Goal: Find specific page/section: Find specific page/section

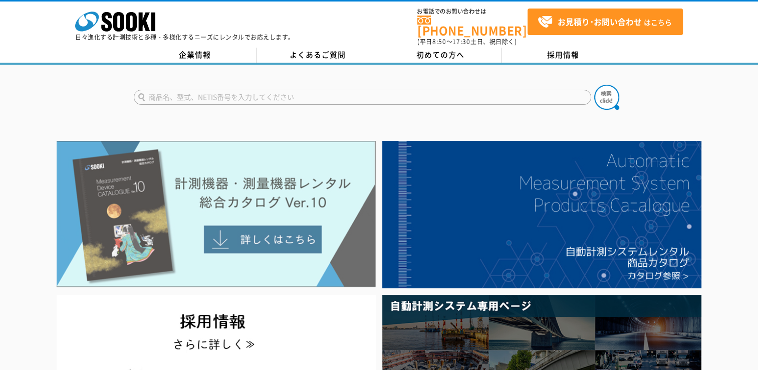
drag, startPoint x: 0, startPoint y: 0, endPoint x: 162, endPoint y: 199, distance: 256.8
click at [162, 199] on img at bounding box center [216, 214] width 319 height 146
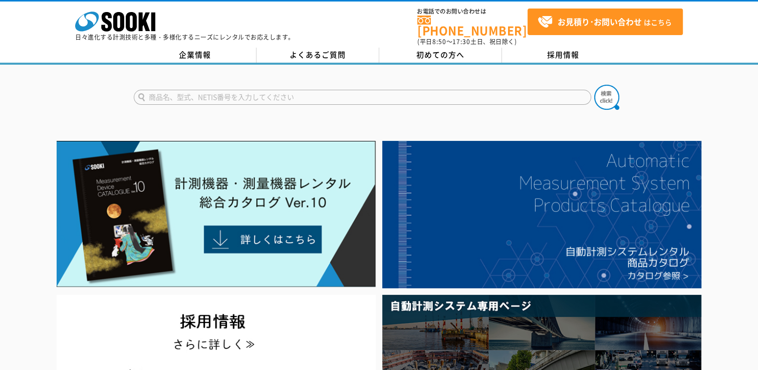
click at [162, 95] on input "text" at bounding box center [362, 97] width 457 height 15
type input "s"
type input "酸素"
click at [599, 99] on img at bounding box center [606, 97] width 25 height 25
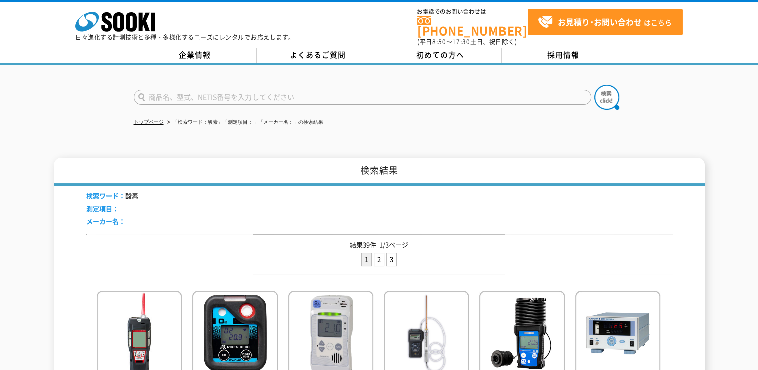
click at [196, 93] on input "text" at bounding box center [362, 97] width 457 height 15
type input "さ"
type input "硫化水素"
click at [594, 85] on button at bounding box center [606, 97] width 25 height 25
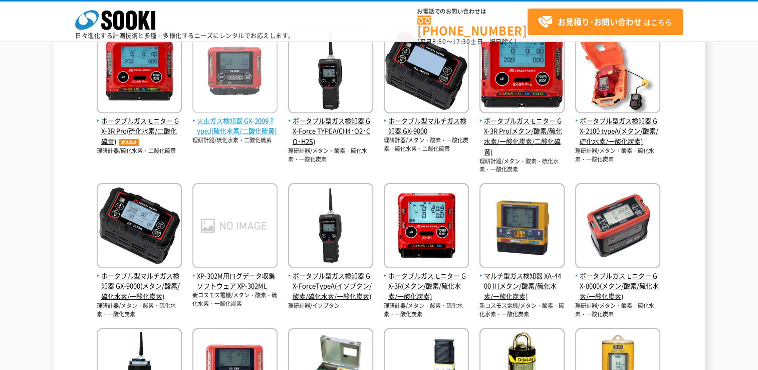
scroll to position [351, 0]
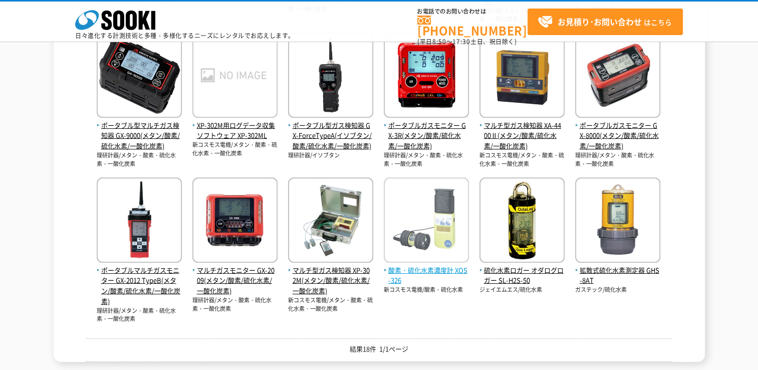
click at [438, 273] on span "酸素・硫化水素濃度計 XOS-326" at bounding box center [426, 275] width 85 height 21
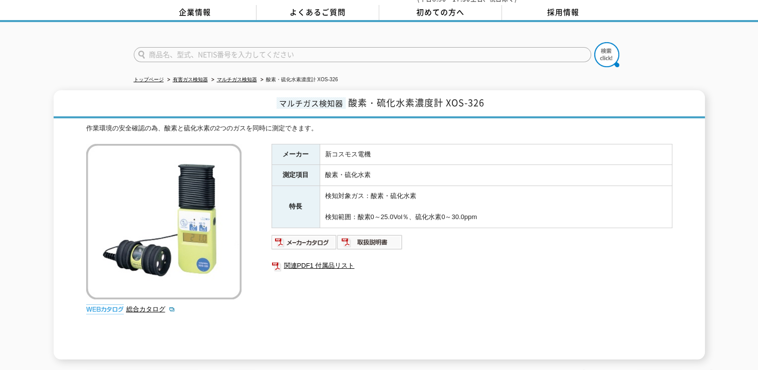
scroll to position [100, 0]
